Goal: Submit feedback/report problem: Submit feedback/report problem

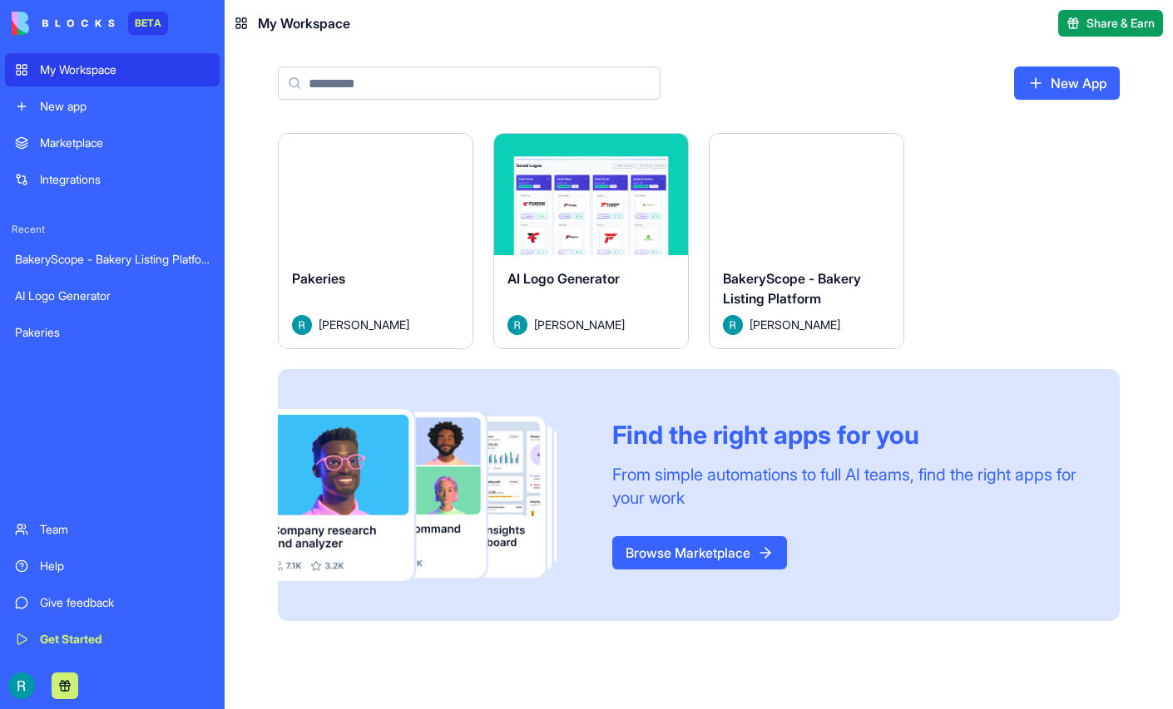
click at [110, 595] on div "Give feedback" at bounding box center [125, 603] width 170 height 17
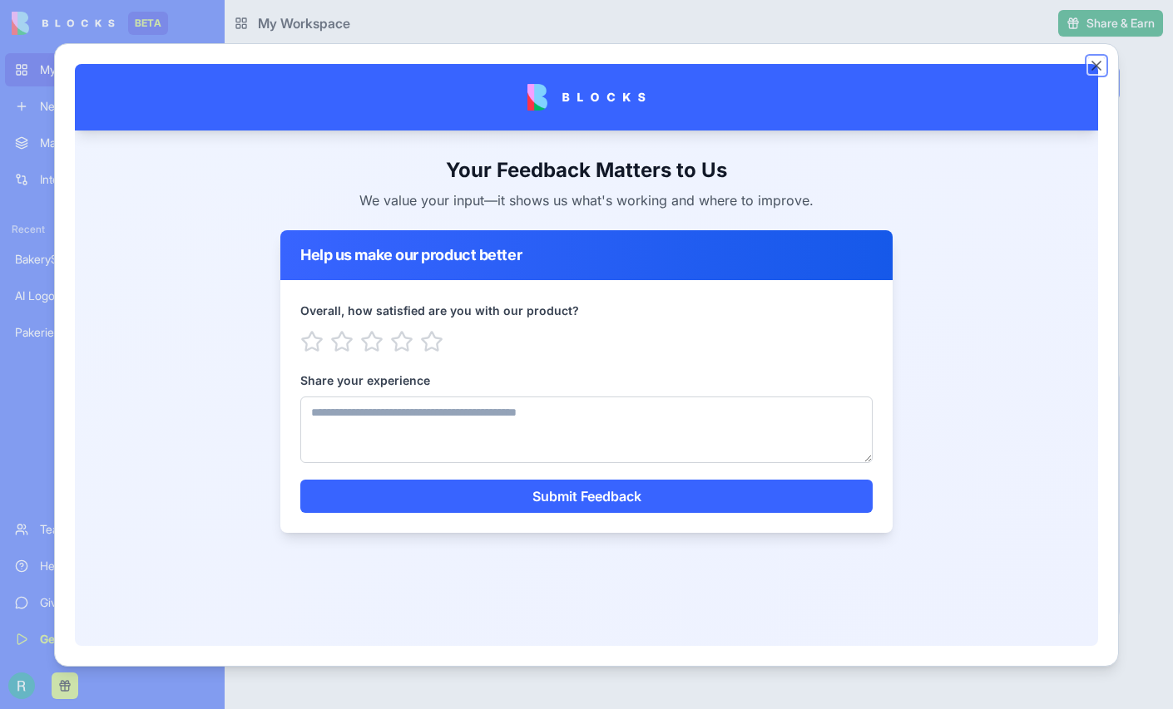
click at [1105, 70] on button "Close" at bounding box center [1096, 65] width 17 height 17
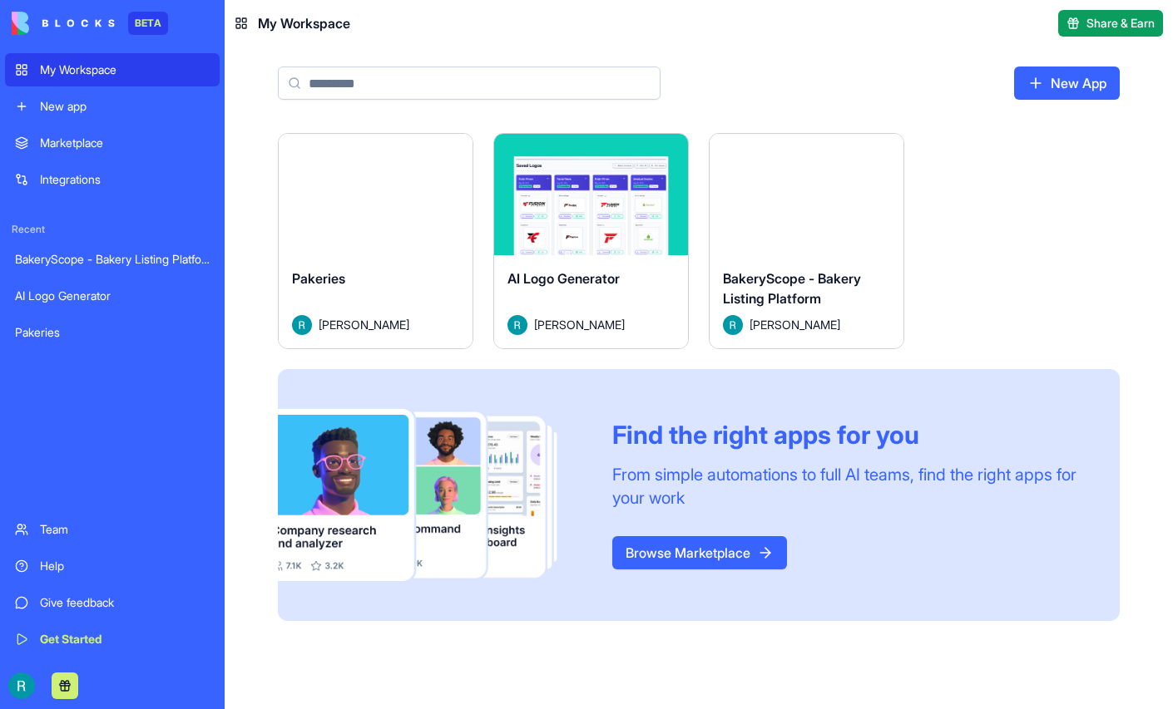
click at [869, 211] on button "Launch" at bounding box center [806, 194] width 125 height 33
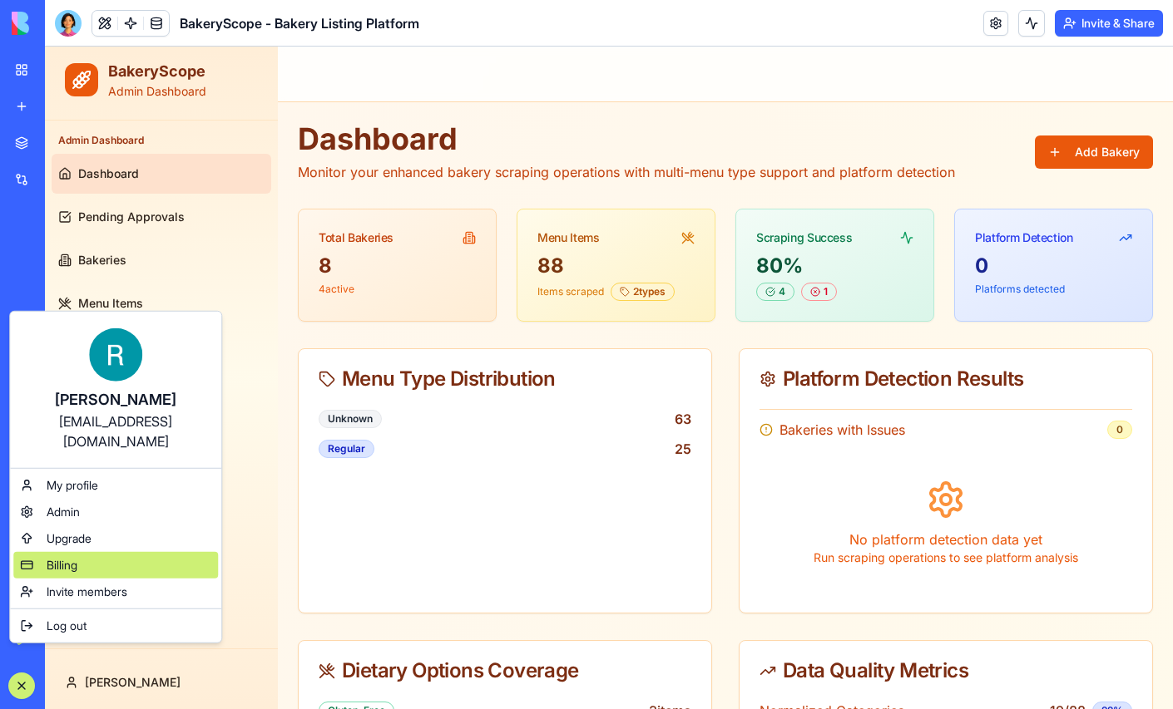
click at [77, 574] on span "Billing" at bounding box center [62, 565] width 31 height 17
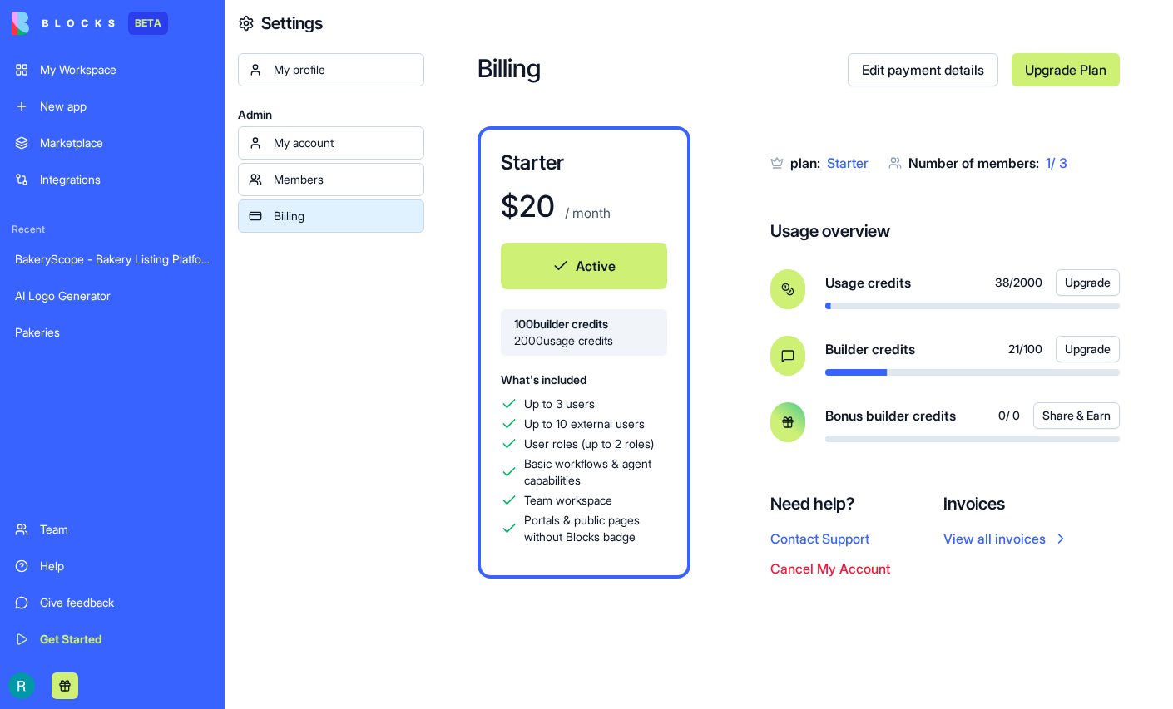
click at [63, 558] on div "Help" at bounding box center [125, 566] width 170 height 17
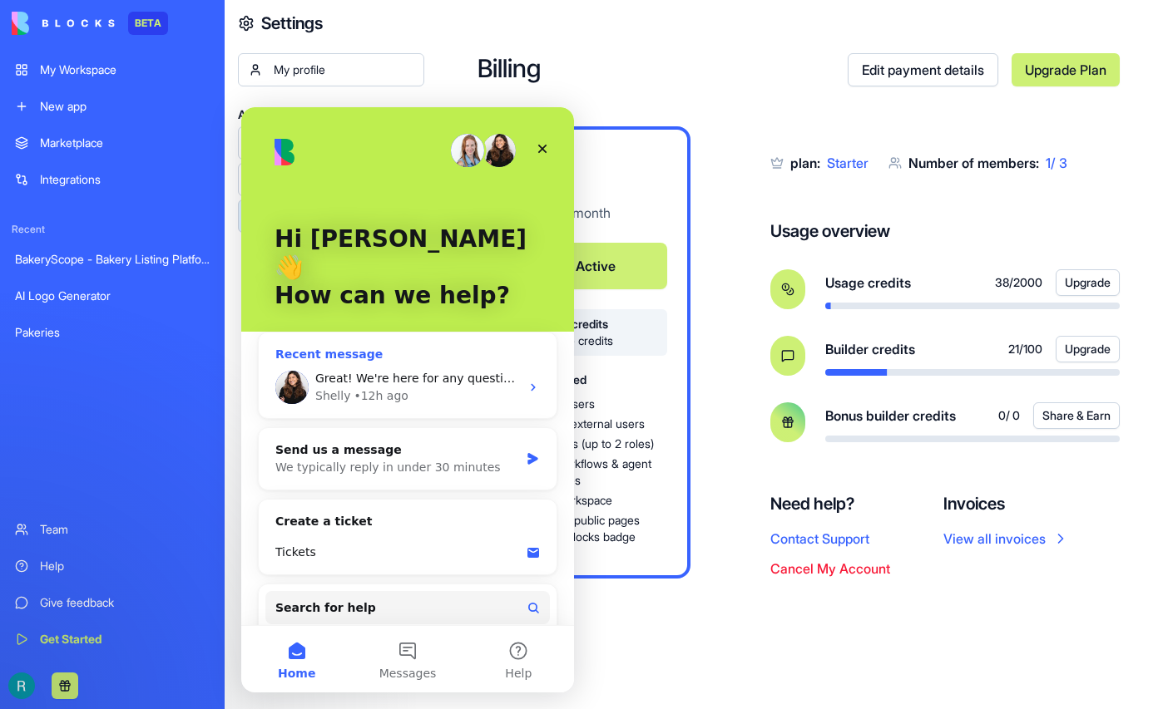
click at [409, 372] on span "Great! We're here for any questions you have :)" at bounding box center [454, 378] width 278 height 13
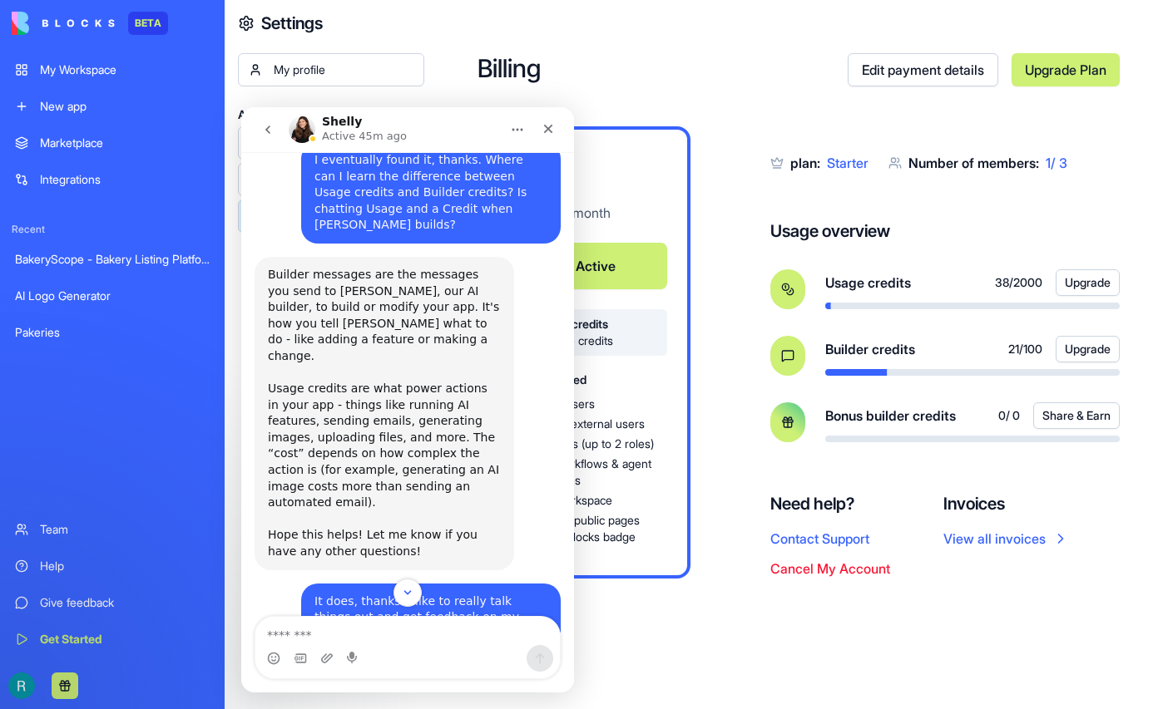
scroll to position [794, 0]
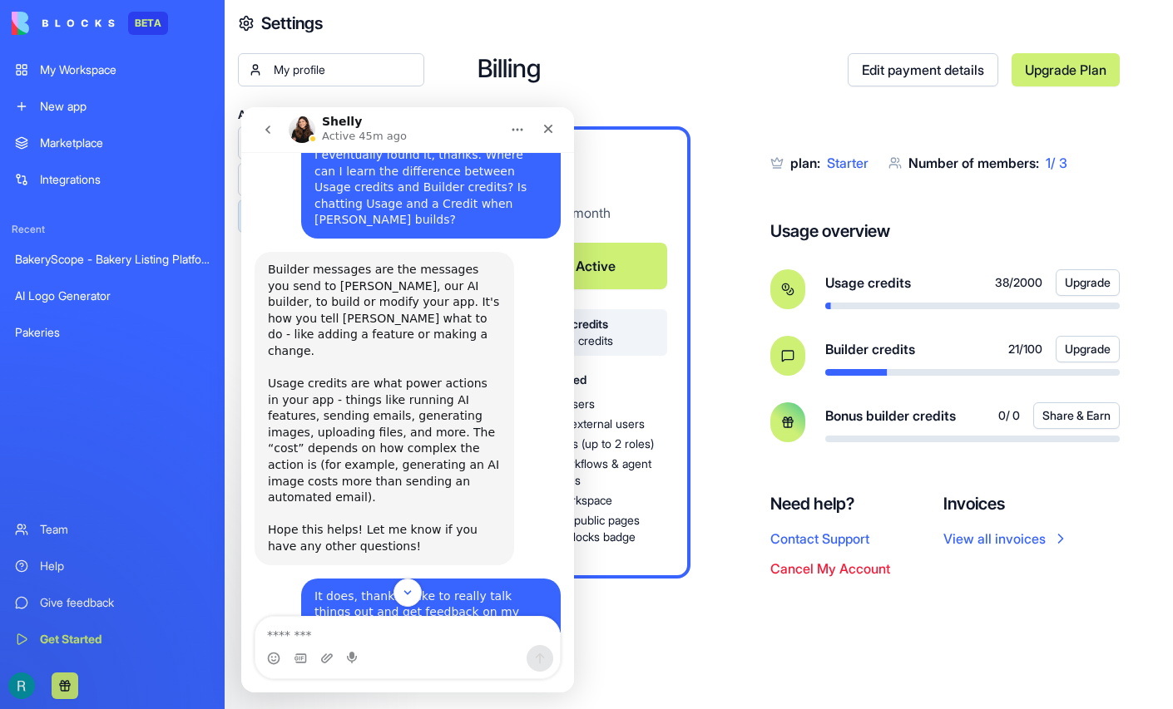
click at [104, 596] on div "Give feedback" at bounding box center [125, 603] width 170 height 17
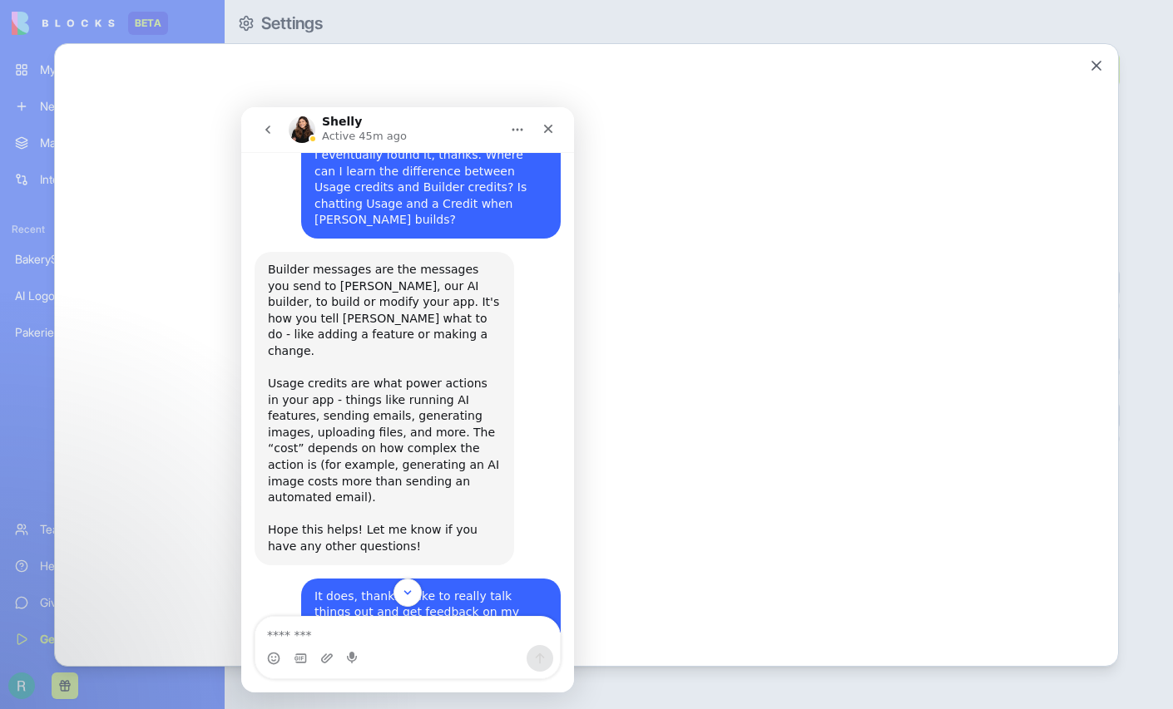
scroll to position [0, 0]
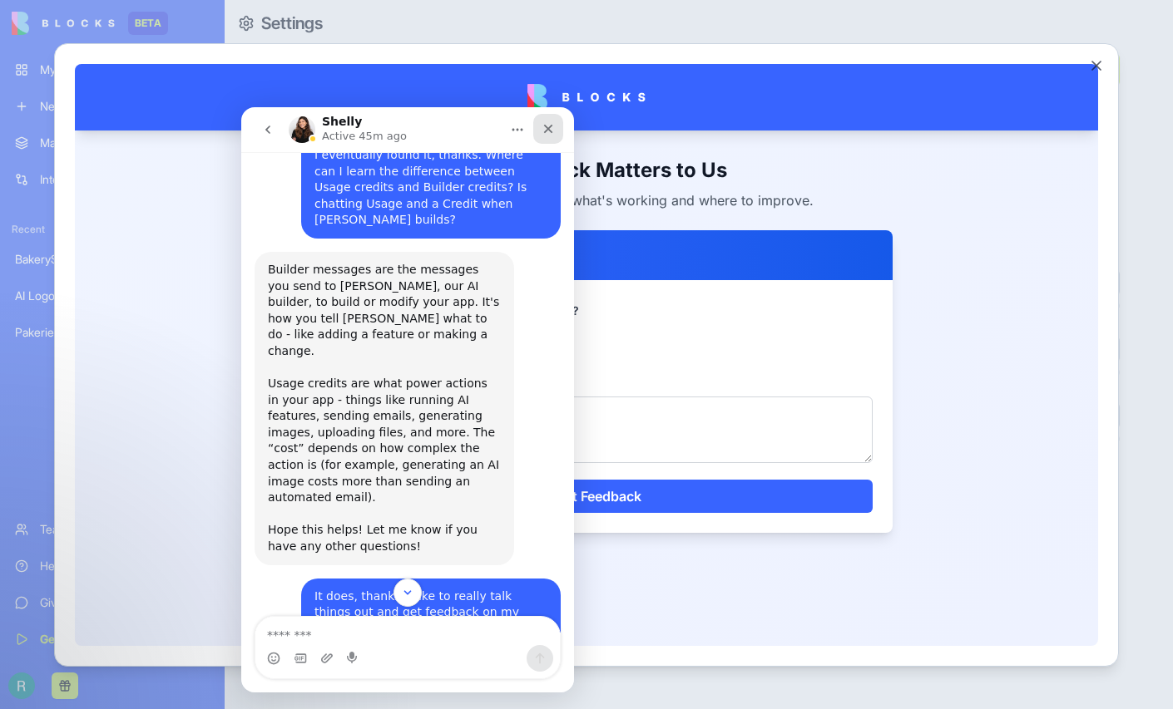
click at [547, 126] on icon "Close" at bounding box center [547, 128] width 13 height 13
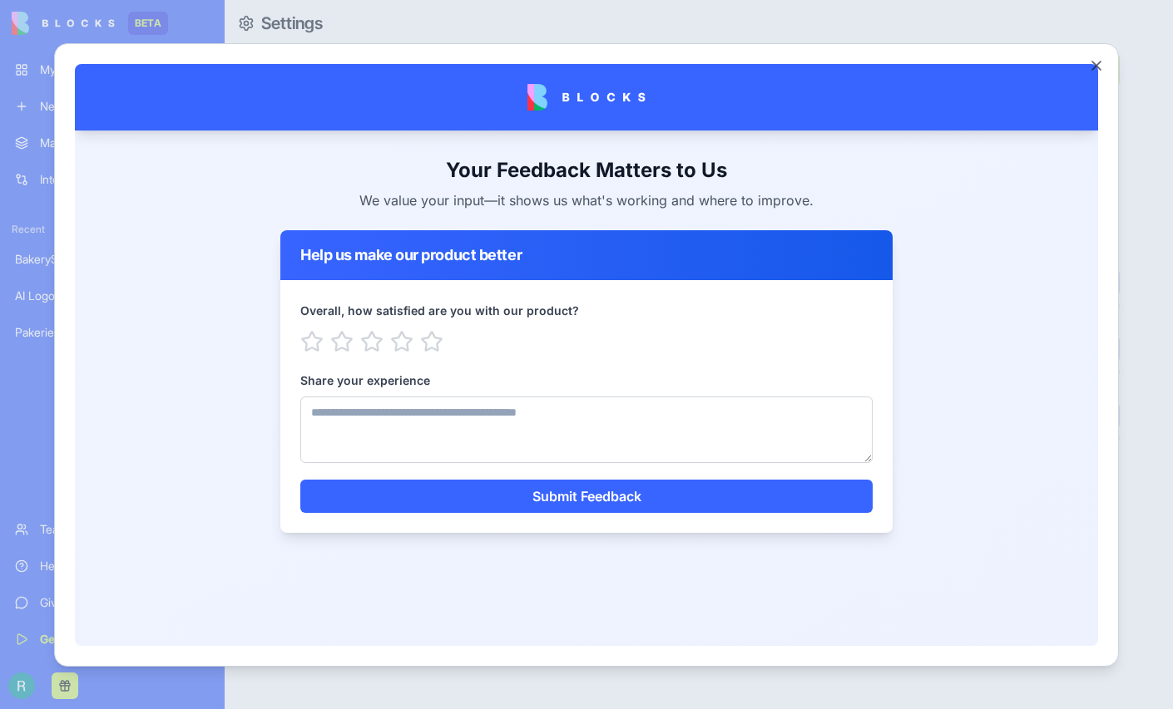
scroll to position [1465, 0]
click at [480, 408] on textarea "Share your experience" at bounding box center [586, 429] width 572 height 67
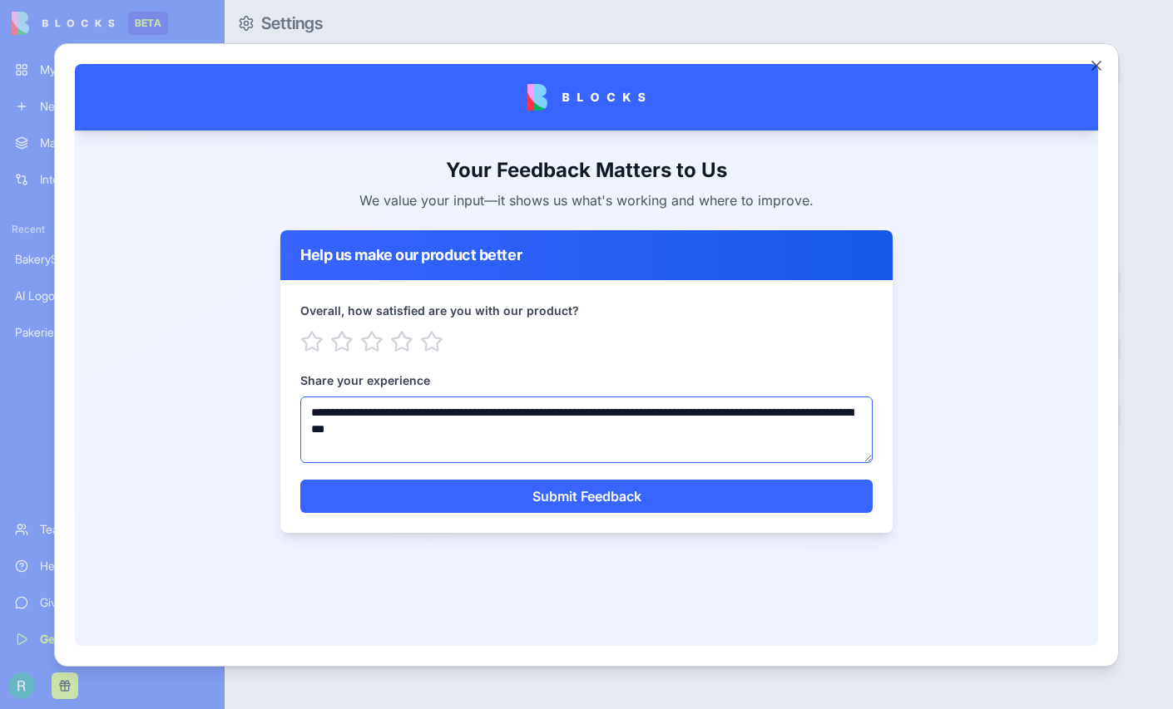
drag, startPoint x: 532, startPoint y: 432, endPoint x: 432, endPoint y: 413, distance: 102.3
click at [432, 413] on textarea "**********" at bounding box center [586, 429] width 572 height 67
type textarea "**********"
click at [1032, 183] on main "**********" at bounding box center [586, 344] width 1023 height 429
click at [1105, 67] on button "Close" at bounding box center [1096, 65] width 17 height 17
